Goal: Information Seeking & Learning: Learn about a topic

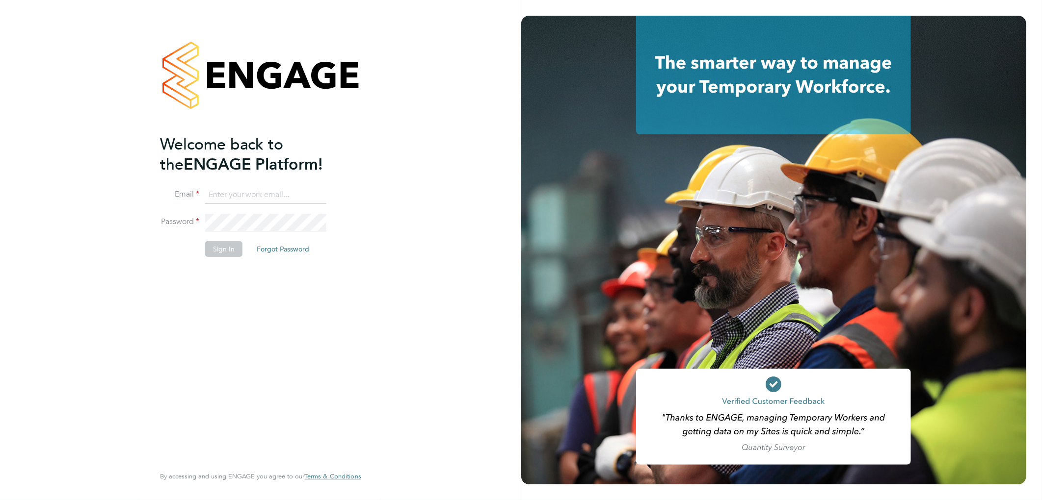
type input "lee.hall@pcrnet.co.uk"
click at [182, 365] on div "Welcome back to the ENGAGE Platform! Email lee.hall@pcrnet.co.uk Password Sign …" at bounding box center [255, 299] width 191 height 330
click at [224, 248] on button "Sign In" at bounding box center [223, 249] width 37 height 16
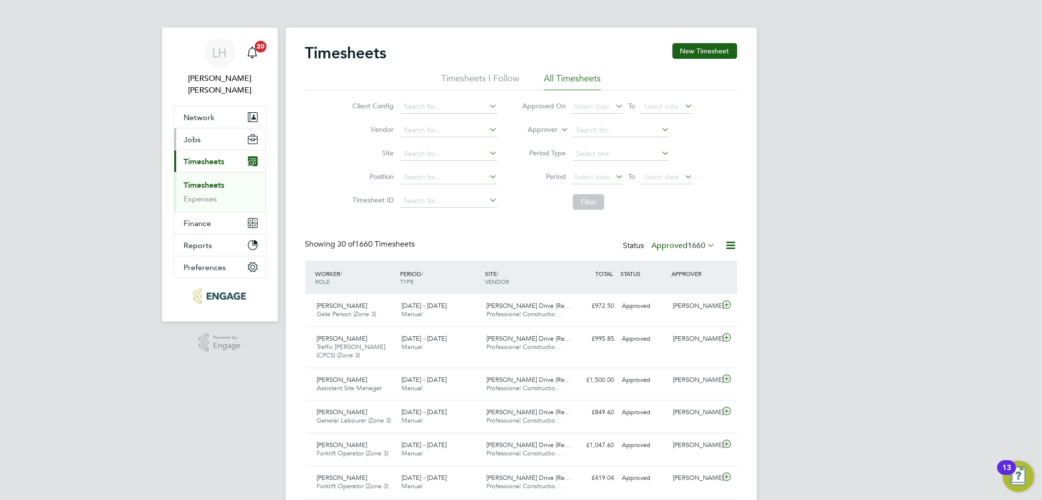
click at [199, 135] on span "Jobs" at bounding box center [192, 139] width 17 height 9
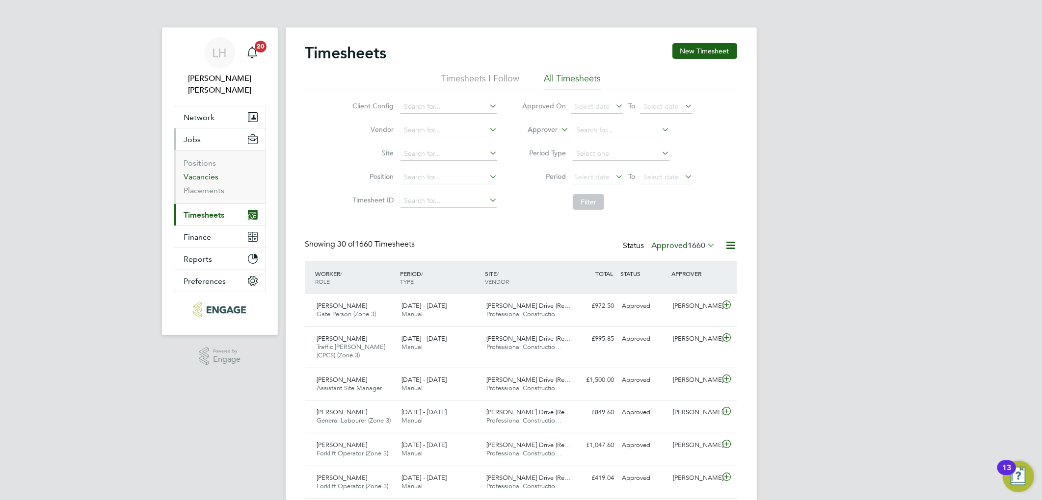
click at [199, 172] on link "Vacancies" at bounding box center [201, 176] width 35 height 9
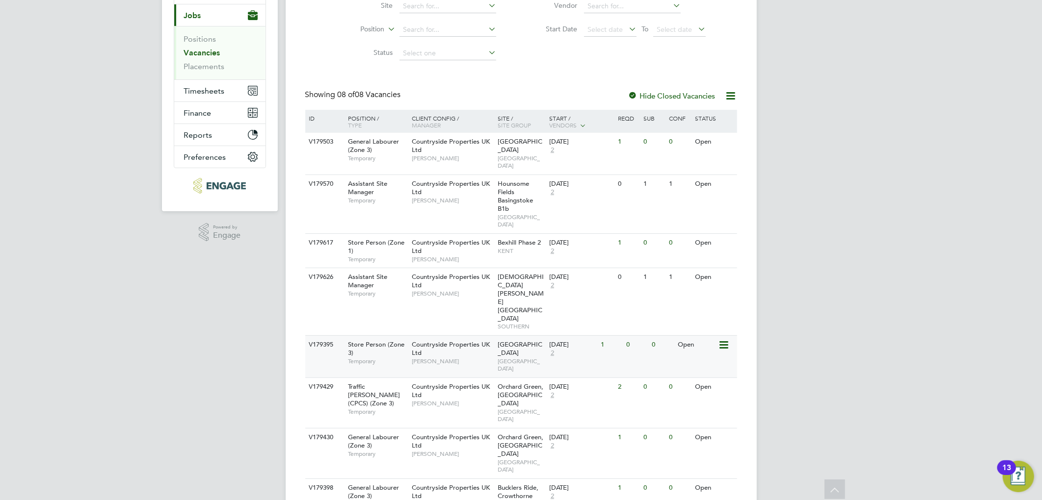
click at [439, 336] on div "Countryside Properties UK Ltd [PERSON_NAME]" at bounding box center [452, 353] width 86 height 34
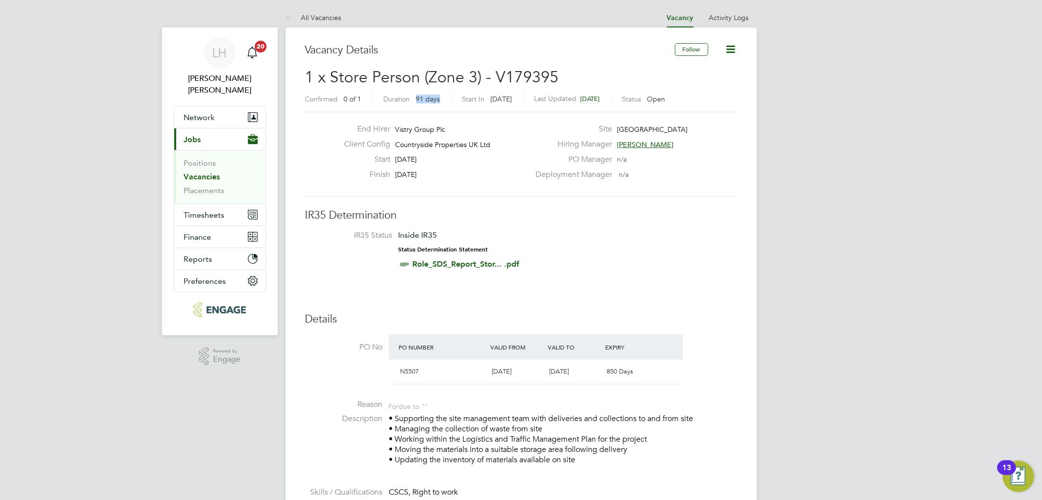
drag, startPoint x: 415, startPoint y: 95, endPoint x: 442, endPoint y: 99, distance: 27.2
click at [442, 99] on div "Duration 91 days" at bounding box center [418, 98] width 68 height 12
click at [470, 126] on div "End Hirer Vistry Group Plc" at bounding box center [432, 131] width 193 height 15
drag, startPoint x: 488, startPoint y: 99, endPoint x: 513, endPoint y: 99, distance: 24.5
click at [512, 99] on span "Yesterday" at bounding box center [502, 99] width 22 height 9
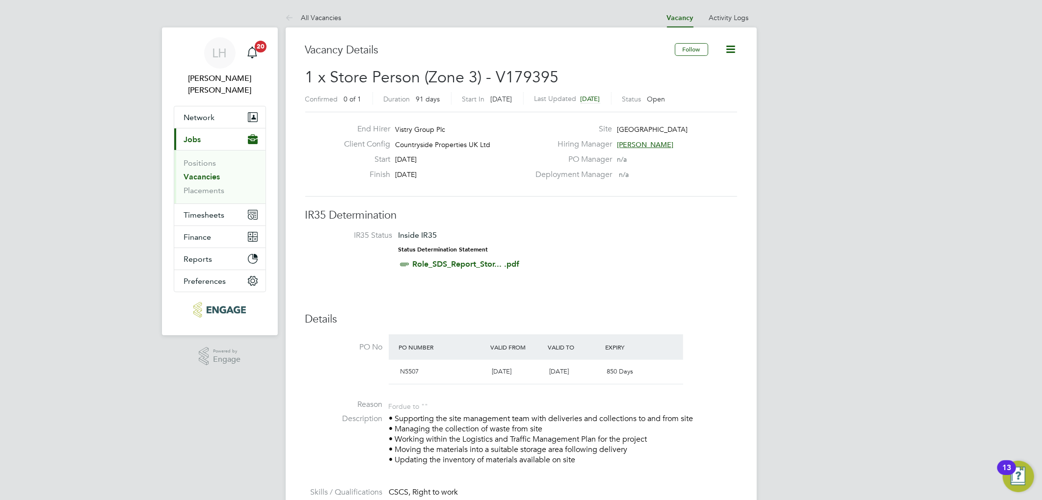
click at [492, 128] on div "End Hirer Vistry Group Plc" at bounding box center [432, 131] width 193 height 15
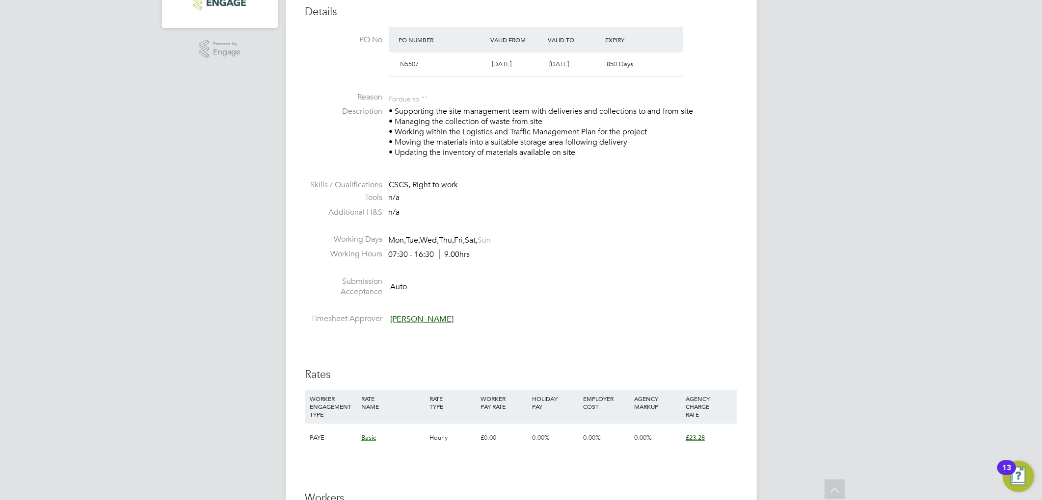
scroll to position [327, 0]
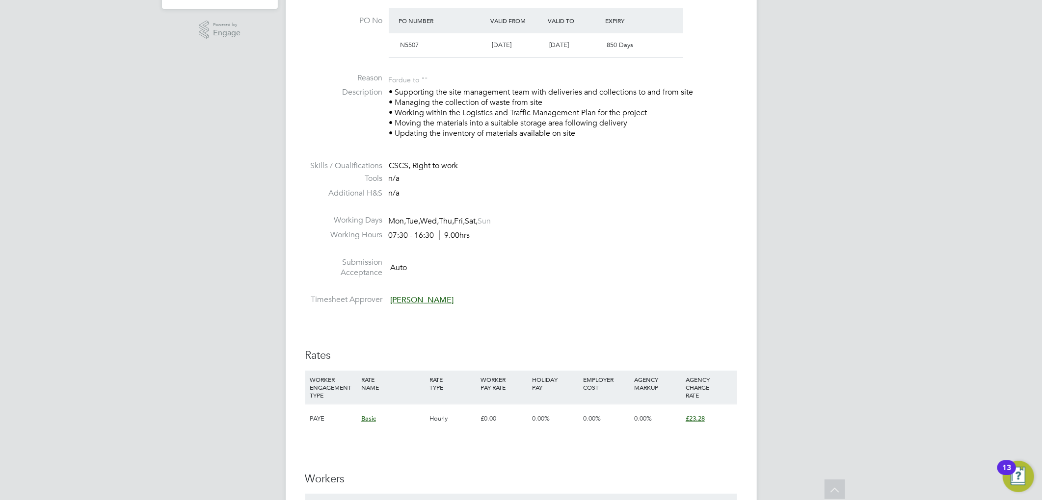
click at [595, 273] on li "Submission Acceptance Auto" at bounding box center [521, 270] width 432 height 25
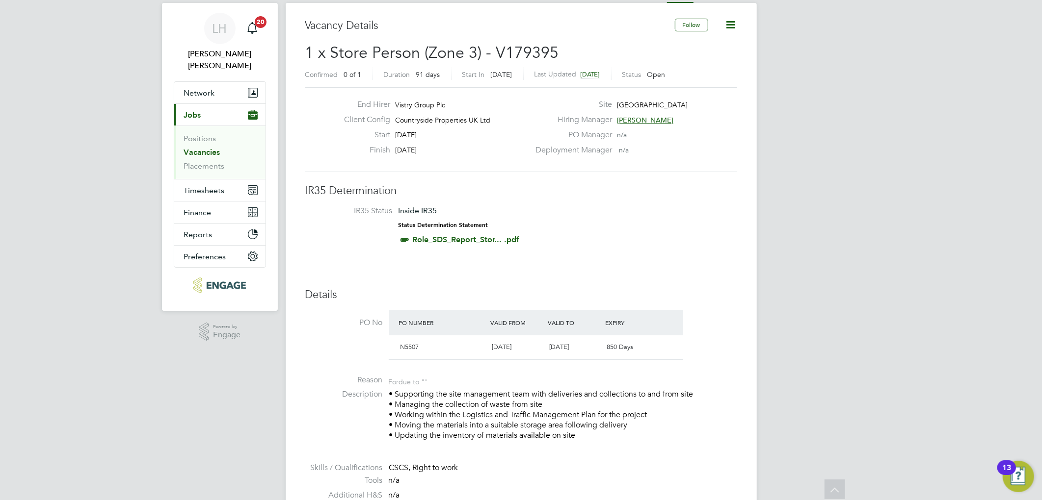
scroll to position [0, 0]
